Goal: Task Accomplishment & Management: Use online tool/utility

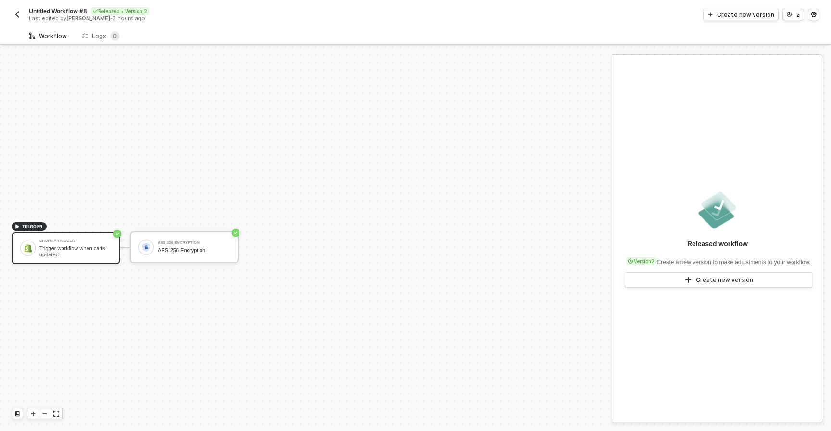
scroll to position [18, 0]
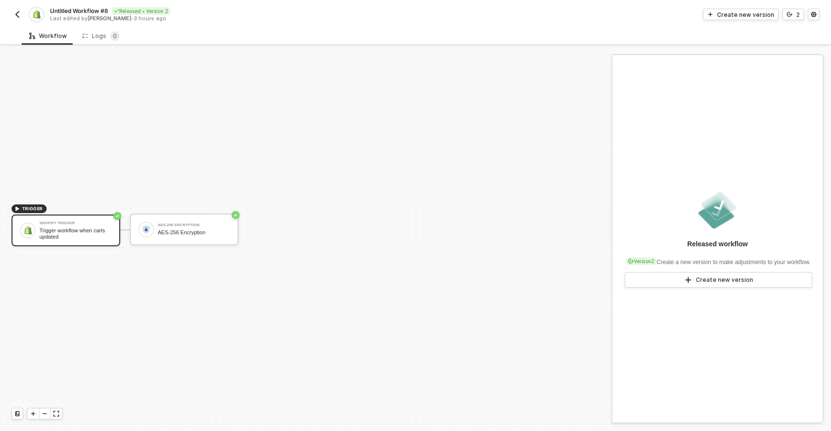
click at [22, 15] on button "button" at bounding box center [18, 15] width 12 height 12
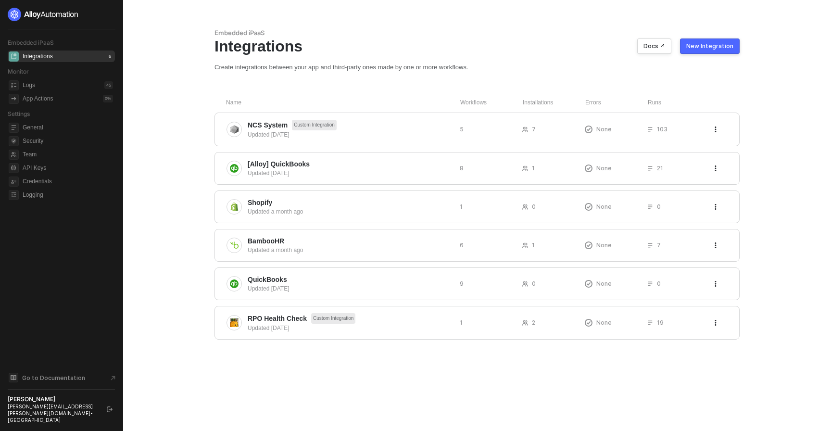
click at [697, 44] on div "New Integration" at bounding box center [709, 46] width 47 height 8
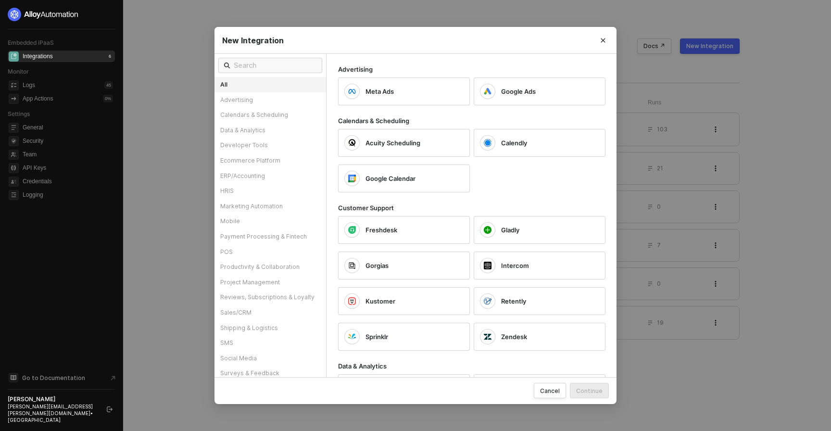
click at [295, 81] on div "All" at bounding box center [271, 84] width 112 height 15
click at [289, 66] on input "text" at bounding box center [275, 65] width 83 height 11
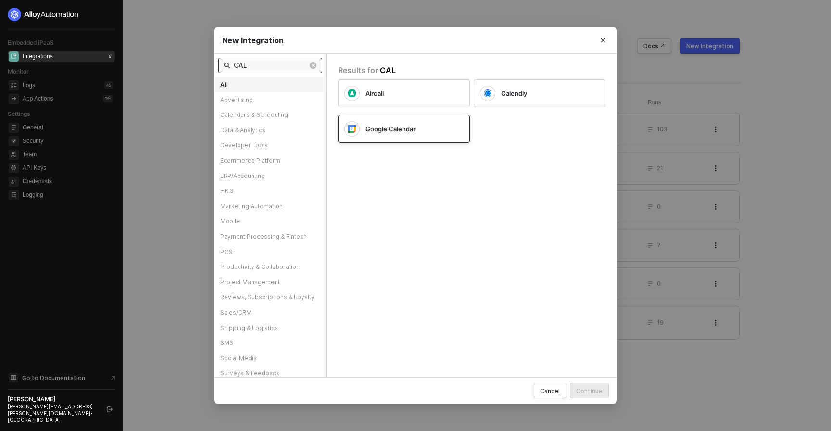
type input "CAL"
click at [403, 131] on span "Google Calendar" at bounding box center [391, 129] width 50 height 9
click at [595, 395] on button "Continue" at bounding box center [589, 390] width 39 height 15
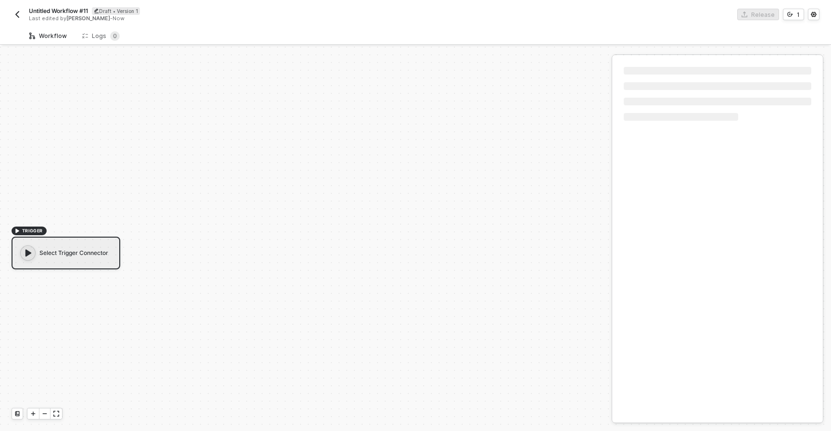
scroll to position [18, 0]
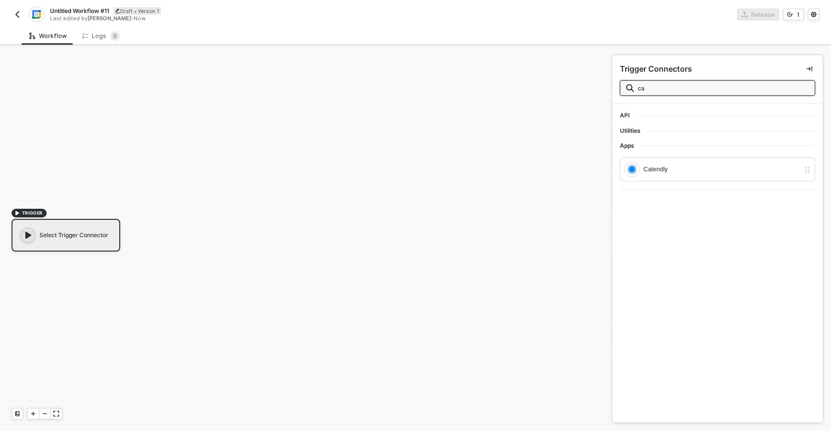
type input "c"
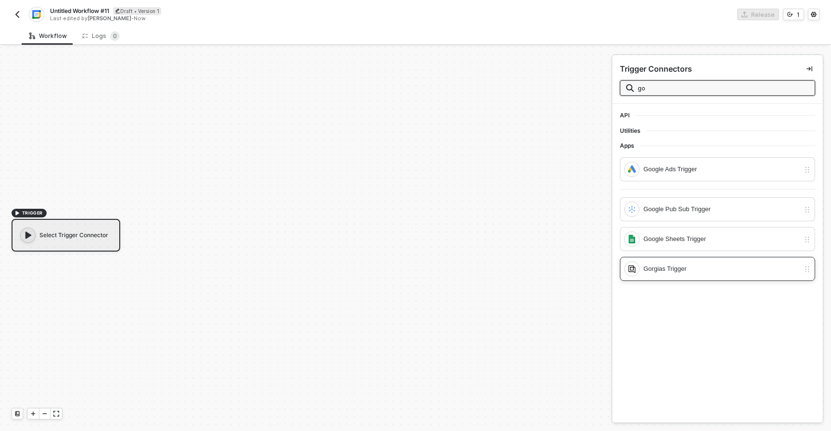
type input "g"
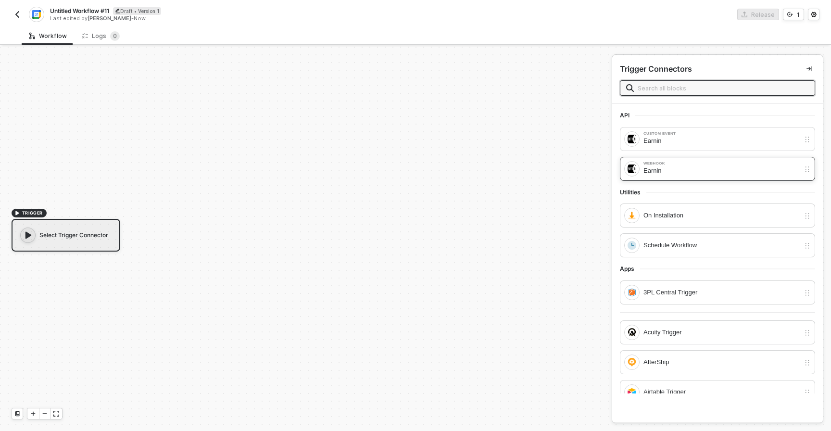
click at [669, 163] on div "Webhook" at bounding box center [722, 164] width 156 height 4
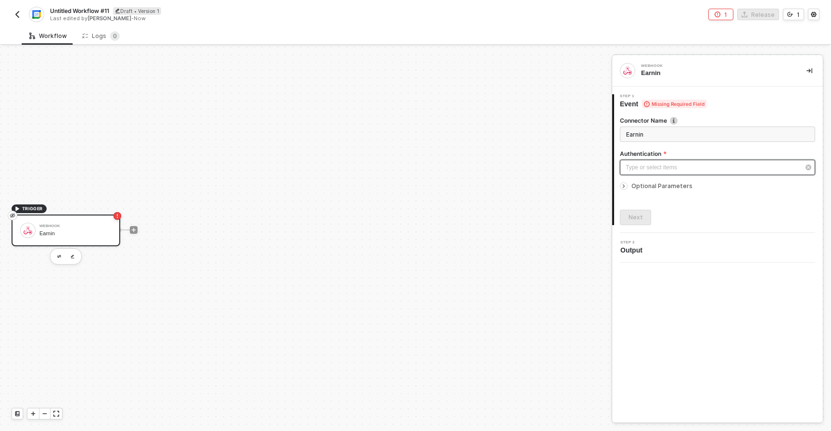
click at [648, 165] on div "Type or select items ﻿" at bounding box center [713, 167] width 174 height 9
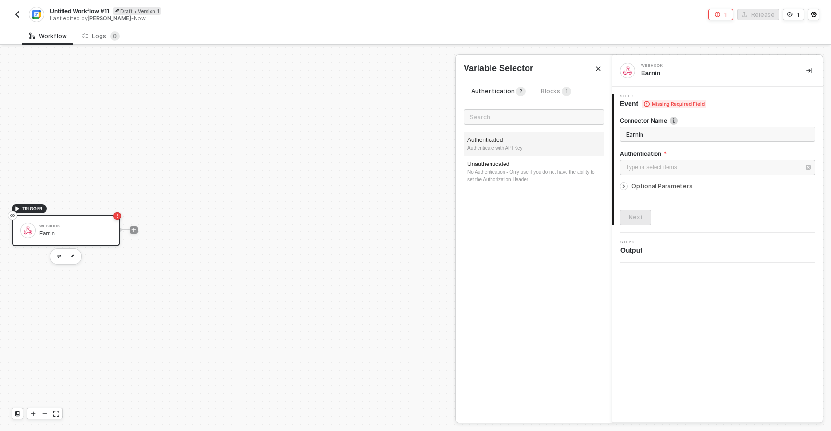
click at [534, 136] on div "Authenticated" at bounding box center [534, 140] width 133 height 8
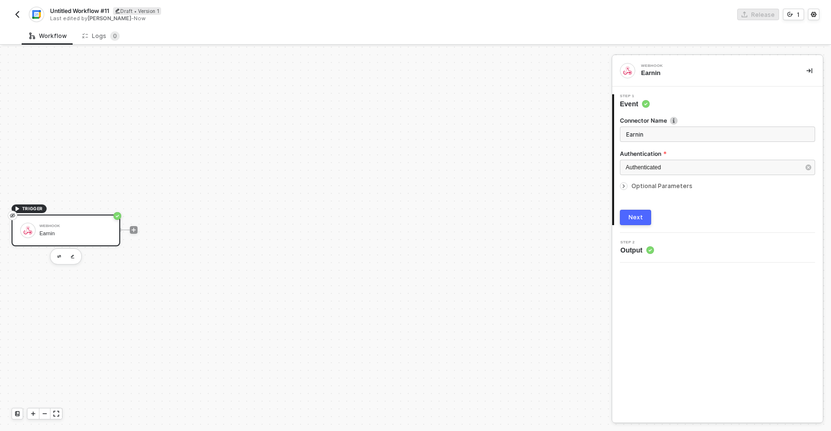
click at [636, 211] on button "Next" at bounding box center [635, 217] width 31 height 15
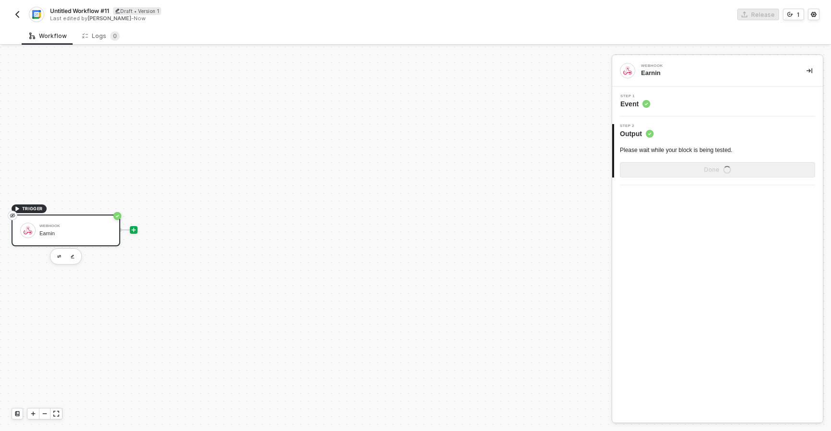
click at [133, 231] on icon "icon-play" at bounding box center [134, 230] width 4 height 4
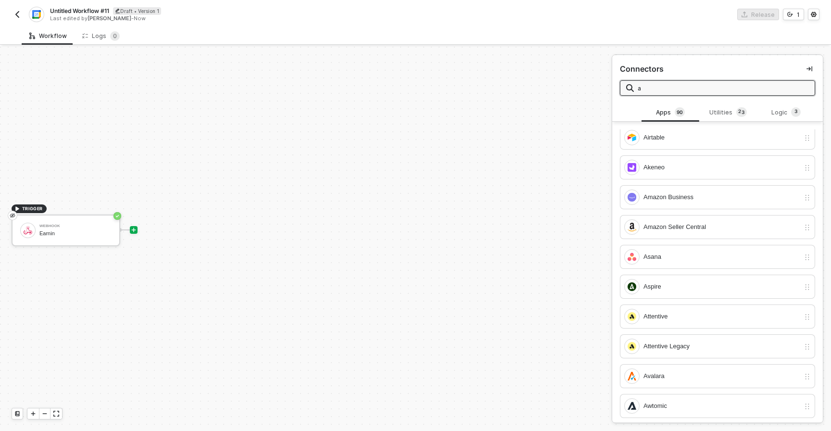
scroll to position [292, 0]
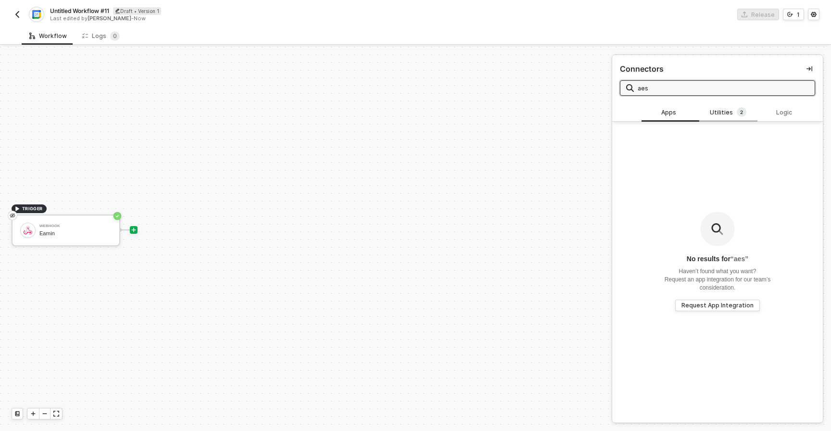
type input "aes"
click at [736, 112] on div "Utilities 2" at bounding box center [728, 112] width 42 height 11
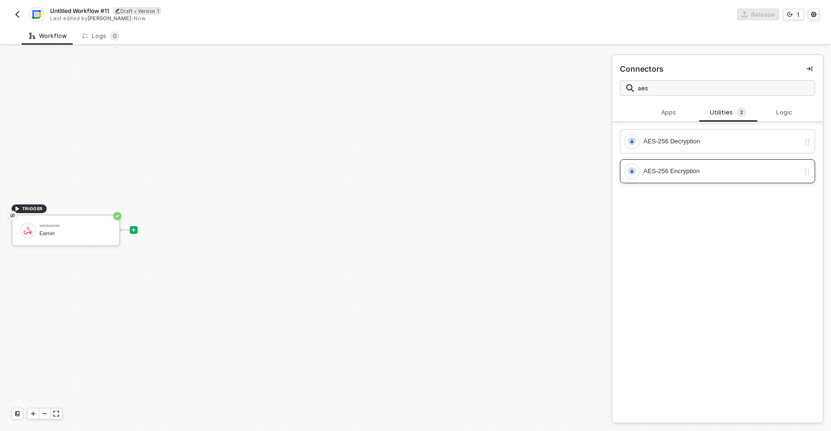
click at [677, 165] on div "AES-256 Encryption" at bounding box center [712, 171] width 176 height 15
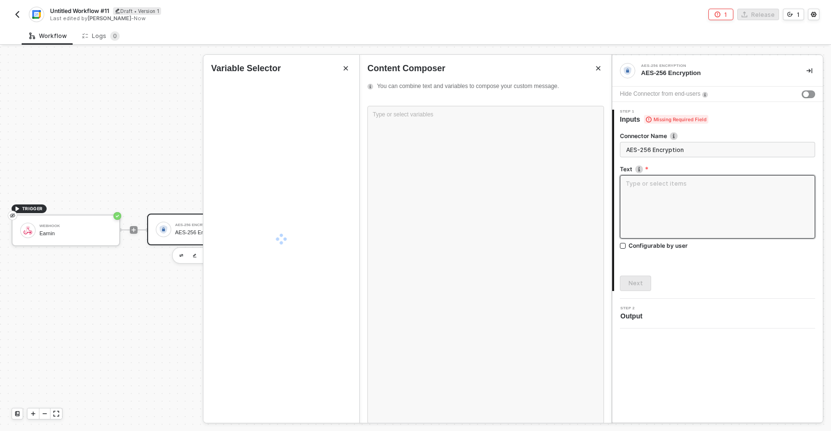
click at [662, 197] on textarea at bounding box center [717, 207] width 195 height 64
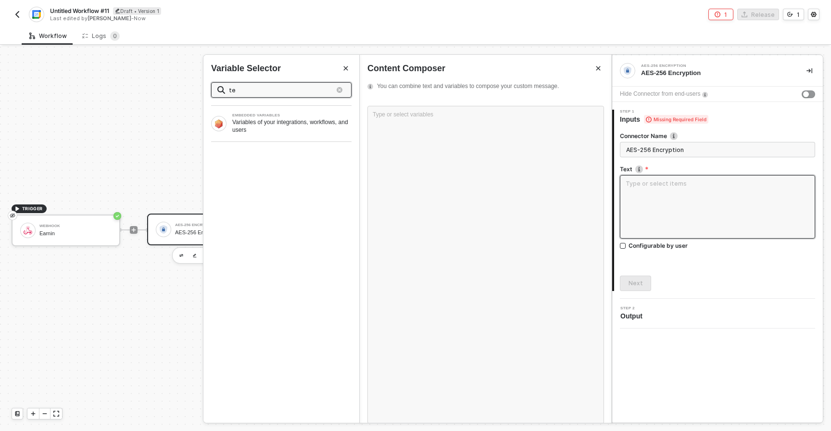
type input "tes"
click at [662, 197] on textarea at bounding box center [717, 207] width 195 height 64
type input "te"
click at [662, 197] on textarea at bounding box center [717, 207] width 195 height 64
click at [645, 184] on textarea at bounding box center [717, 207] width 195 height 64
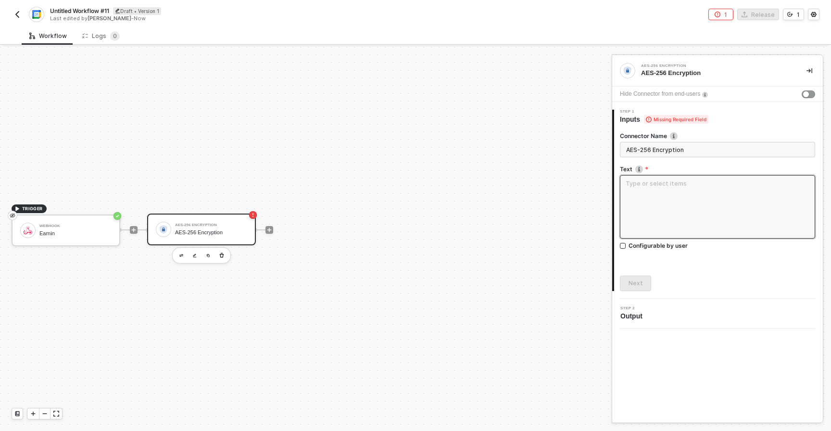
click at [645, 184] on textarea at bounding box center [717, 207] width 195 height 64
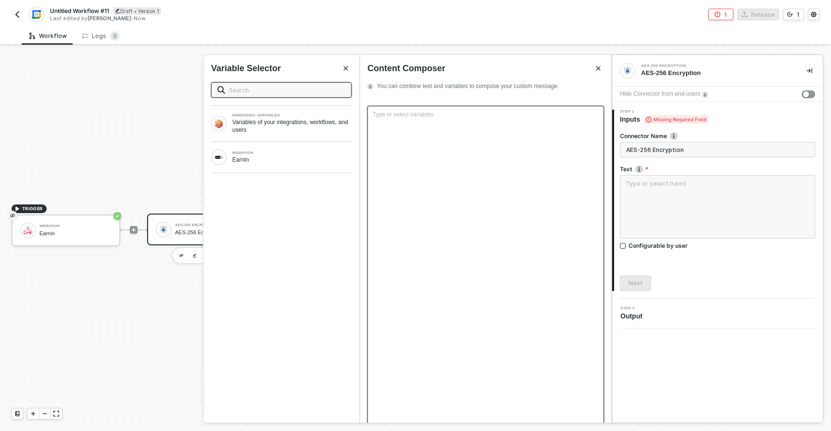
click at [541, 187] on div "Type or select variables ﻿" at bounding box center [486, 265] width 237 height 318
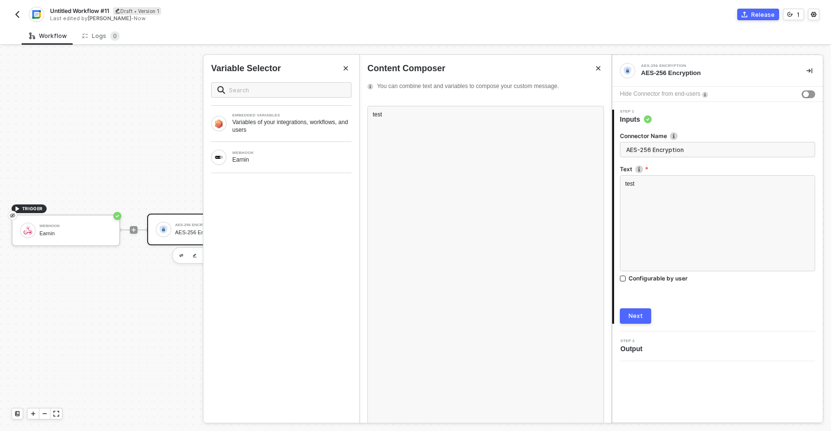
click at [632, 314] on div "Next" at bounding box center [636, 316] width 14 height 8
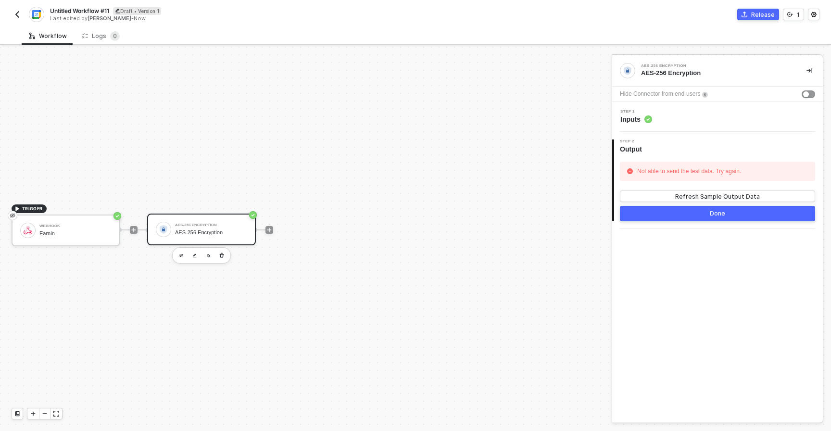
click at [694, 215] on button "Done" at bounding box center [717, 213] width 195 height 15
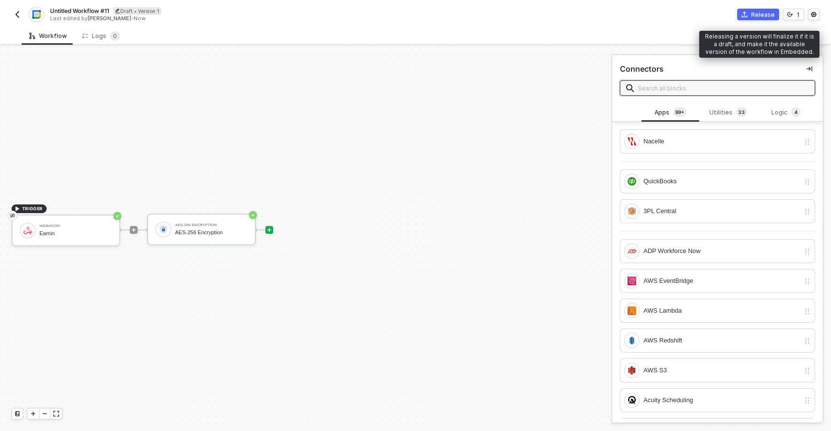
click at [756, 17] on div "Release" at bounding box center [763, 15] width 24 height 8
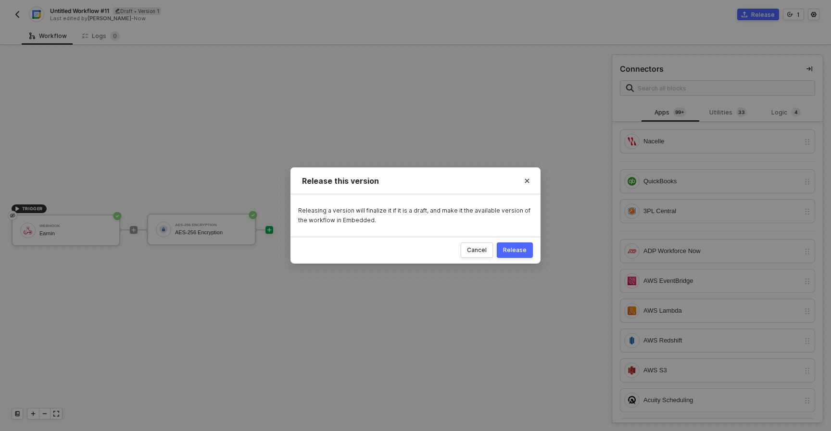
click at [514, 249] on div "Release" at bounding box center [515, 250] width 24 height 8
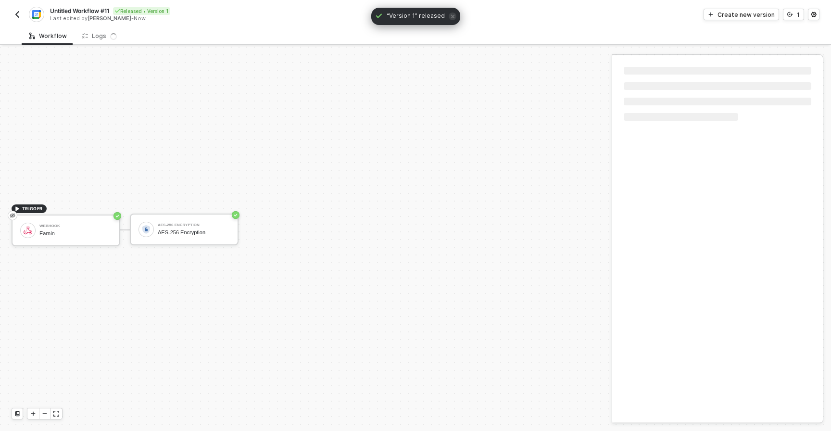
click at [63, 8] on span "Untitled Workflow #11" at bounding box center [79, 11] width 59 height 8
click at [63, 8] on input "Untitled Workflow #11" at bounding box center [132, 11] width 164 height 12
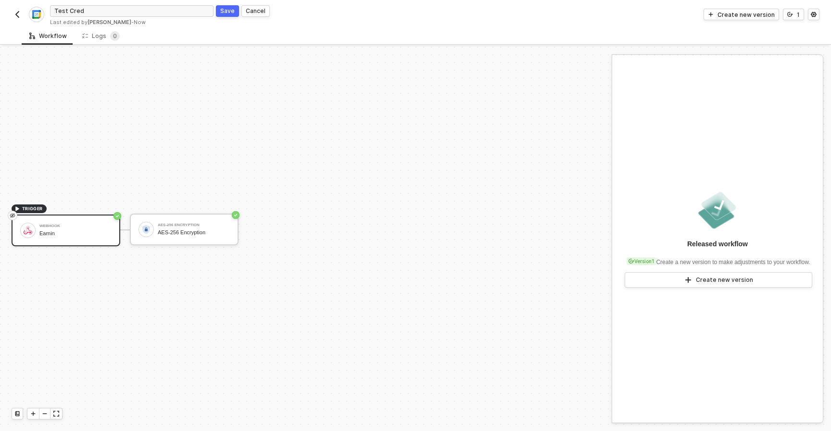
type input "Test Creds"
click button "Save" at bounding box center [227, 11] width 23 height 12
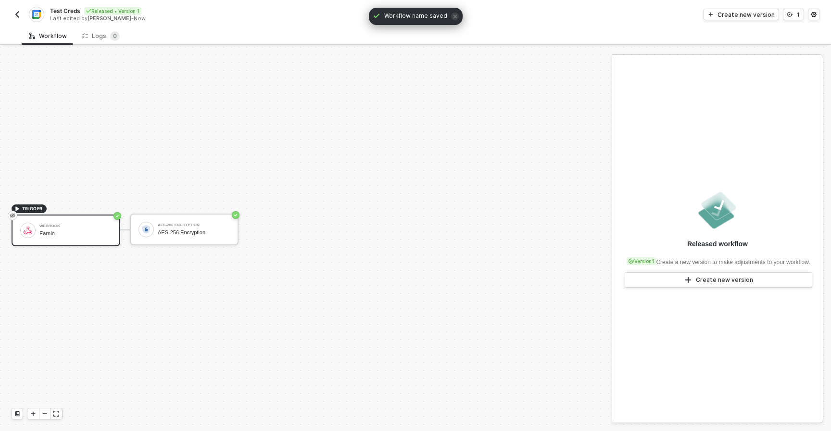
click at [23, 16] on button "button" at bounding box center [18, 15] width 12 height 12
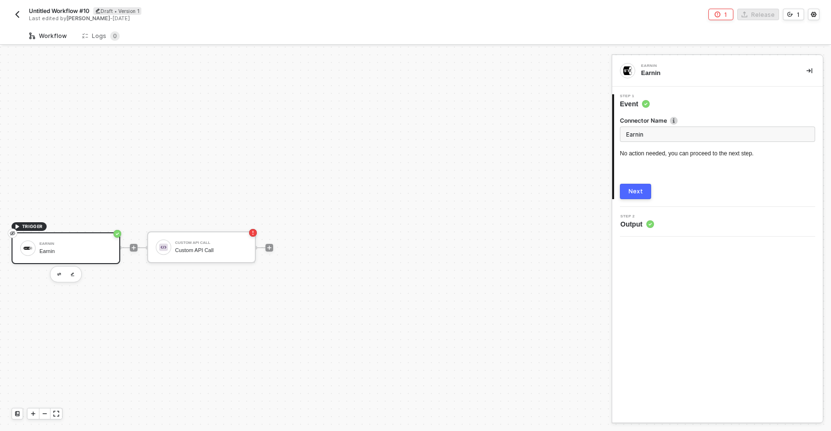
scroll to position [18, 0]
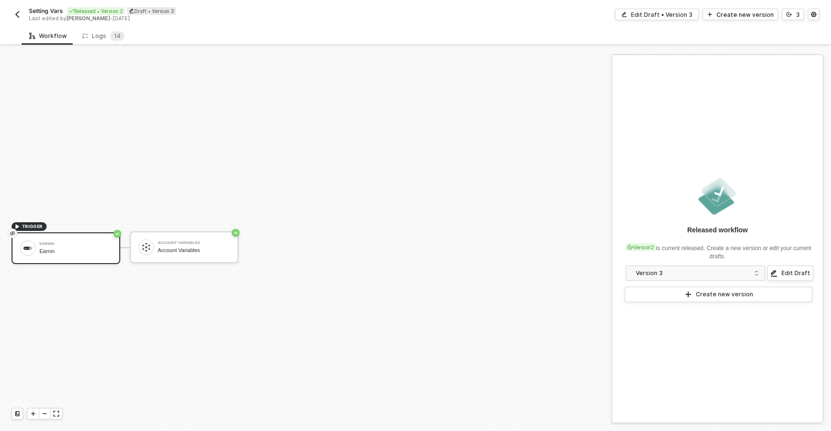
scroll to position [18, 0]
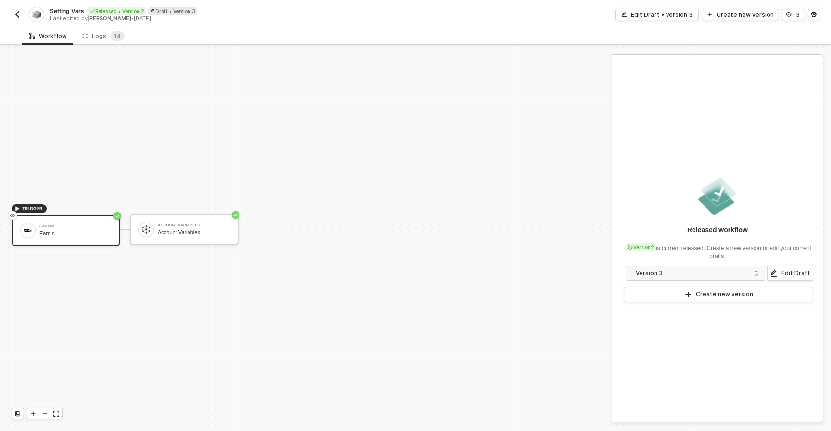
click at [18, 20] on div "Setting Vars Released • Version 2 Draft • Version 3 Last edited by [PERSON_NAME…" at bounding box center [214, 14] width 404 height 15
click at [18, 15] on img "button" at bounding box center [17, 15] width 8 height 8
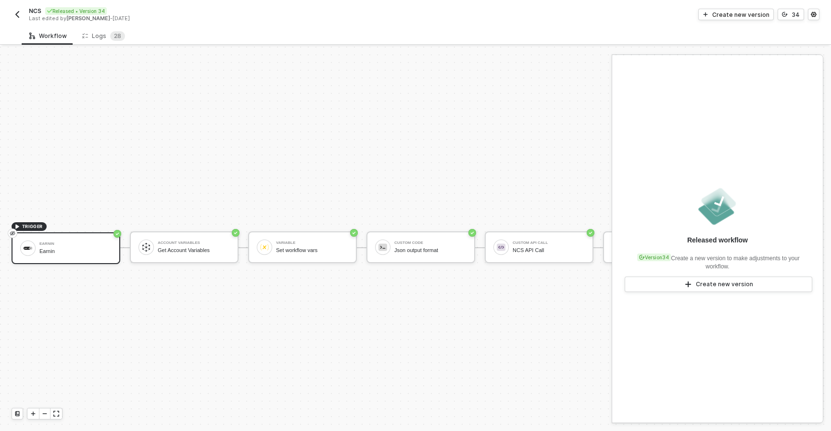
scroll to position [18, 0]
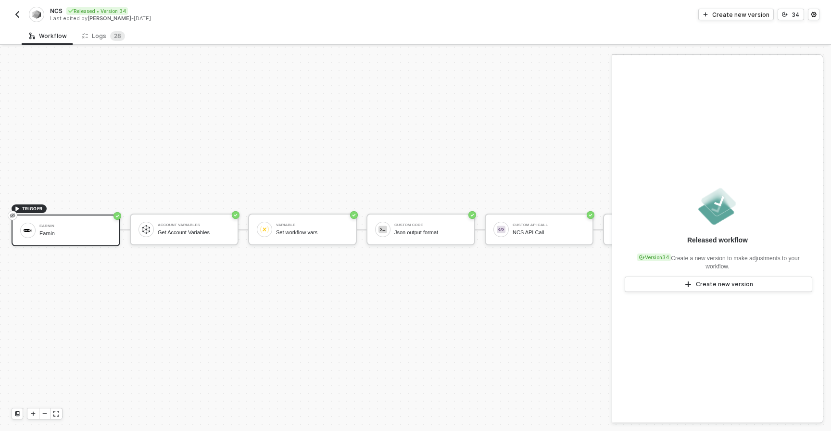
click at [13, 14] on button "button" at bounding box center [18, 15] width 12 height 12
